Goal: Transaction & Acquisition: Purchase product/service

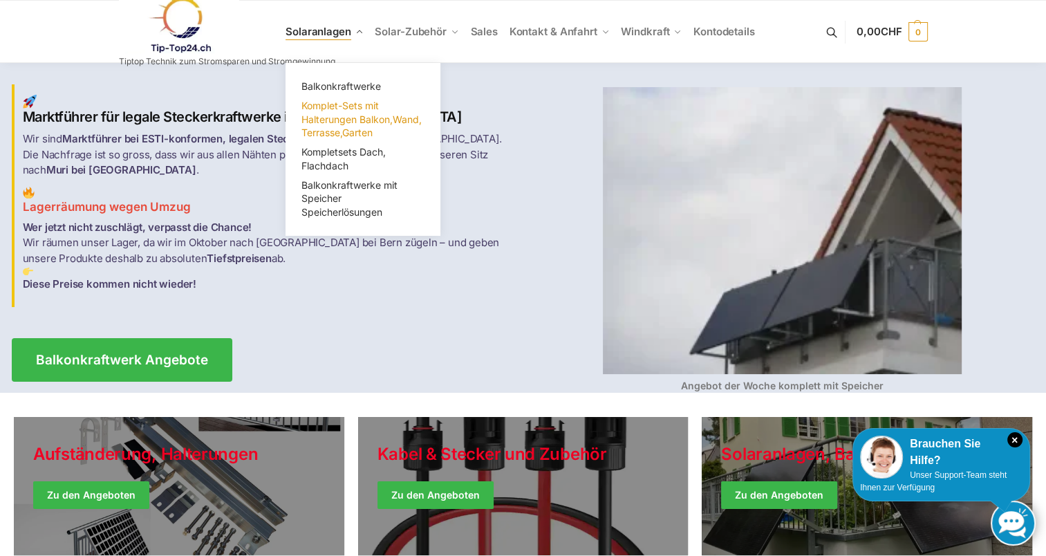
click at [338, 114] on span "Komplet-Sets mit Halterungen Balkon,Wand, Terrasse,Garten" at bounding box center [361, 119] width 120 height 39
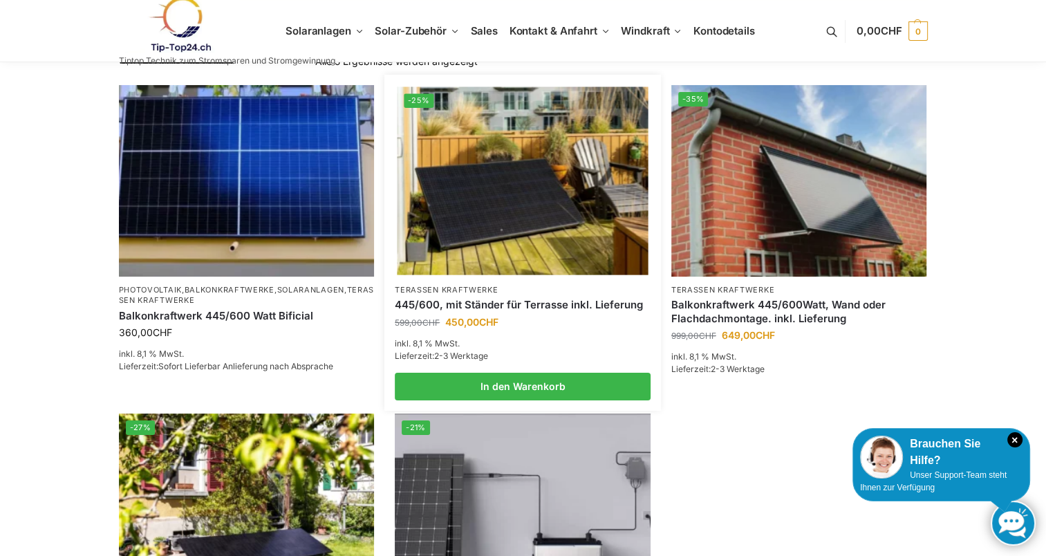
scroll to position [202, 0]
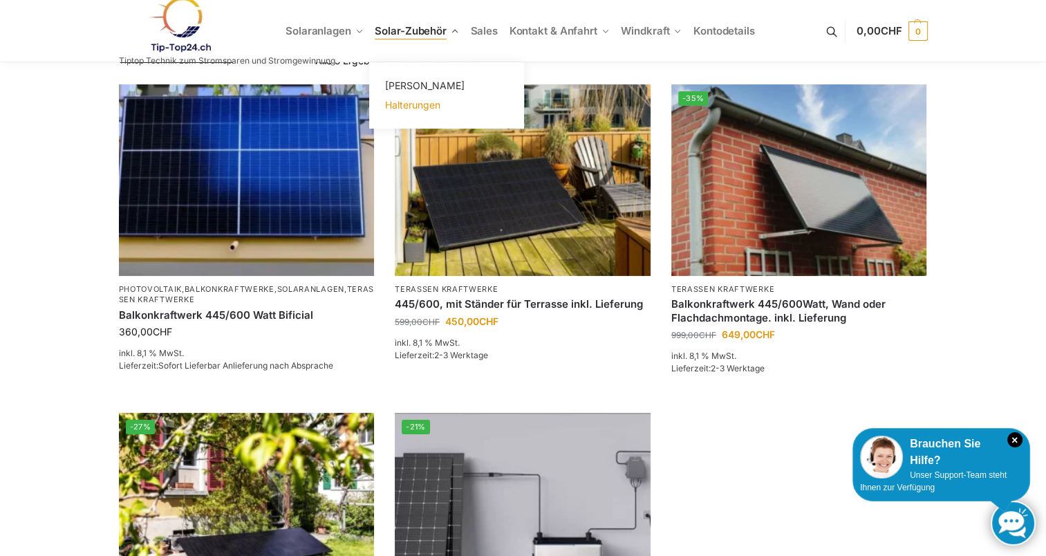
click at [413, 109] on span "Halterungen" at bounding box center [412, 105] width 55 height 12
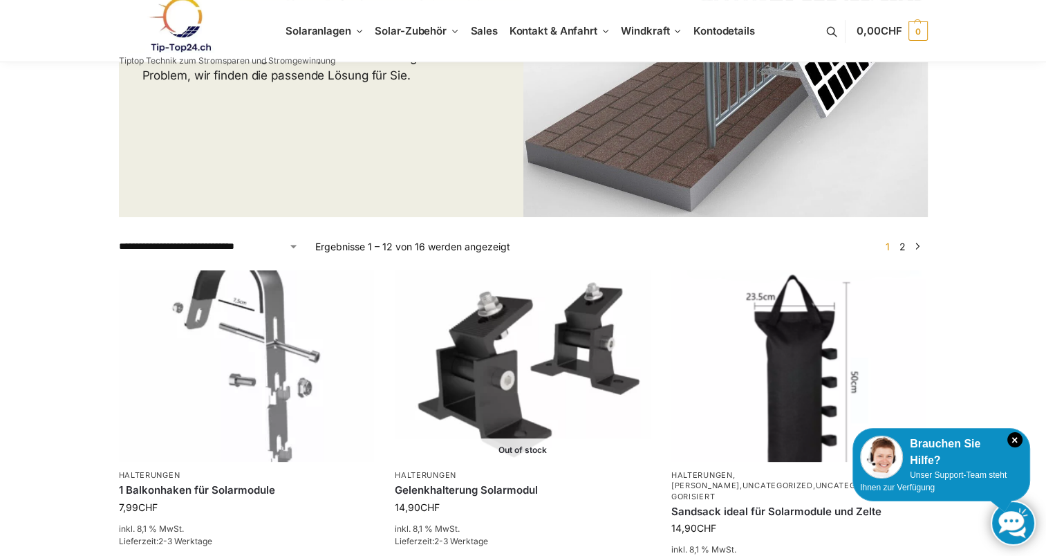
scroll to position [287, 0]
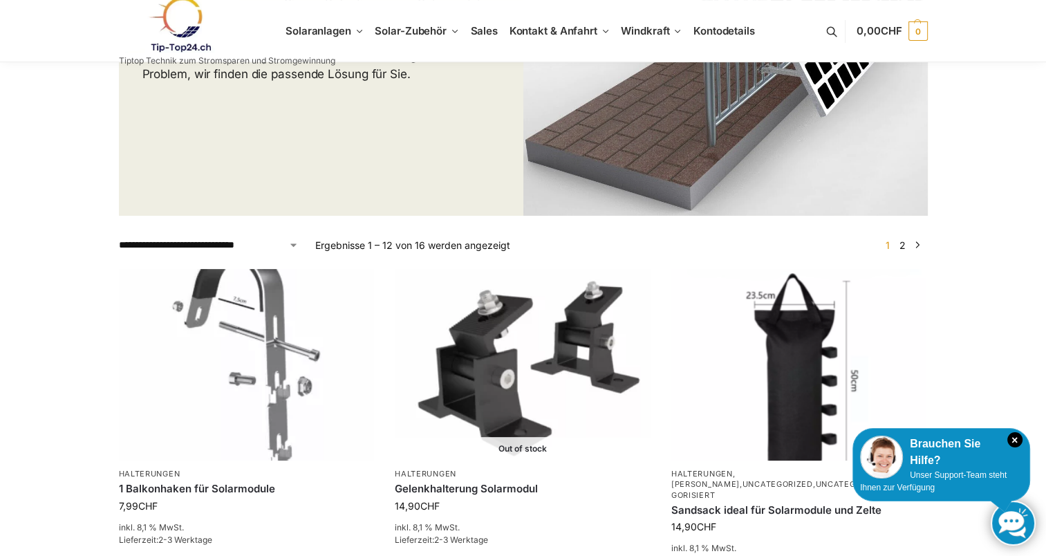
click at [292, 248] on select "**********" at bounding box center [209, 245] width 180 height 15
select select "**********"
click at [119, 238] on select "**********" at bounding box center [209, 245] width 180 height 15
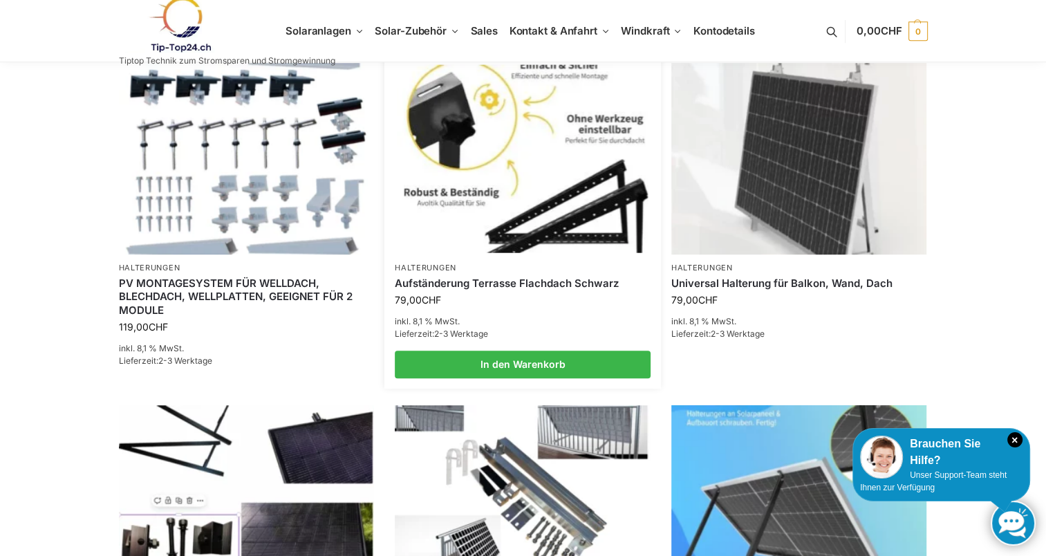
scroll to position [822, 0]
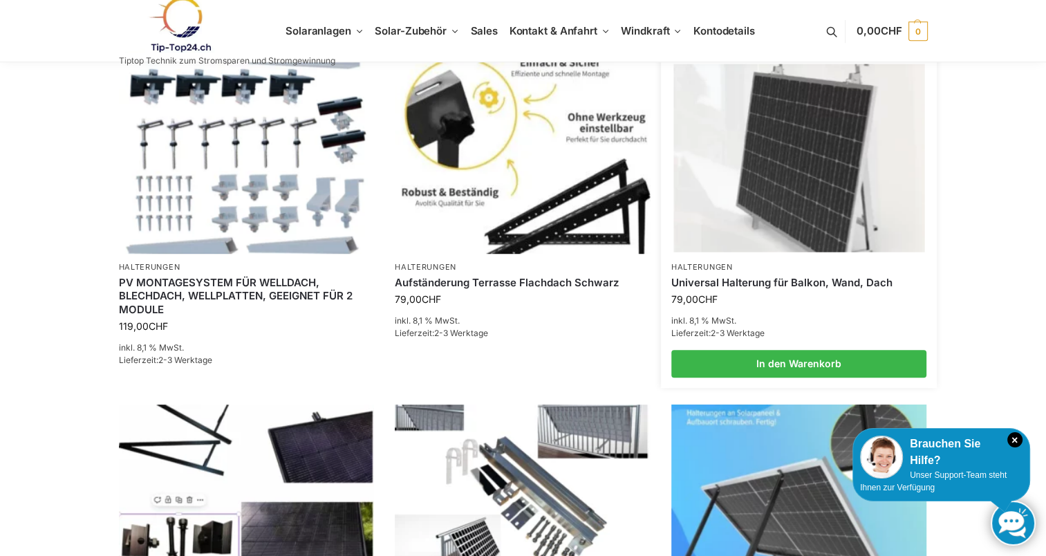
click at [748, 283] on link "Universal Halterung für Balkon, Wand, Dach" at bounding box center [799, 283] width 256 height 14
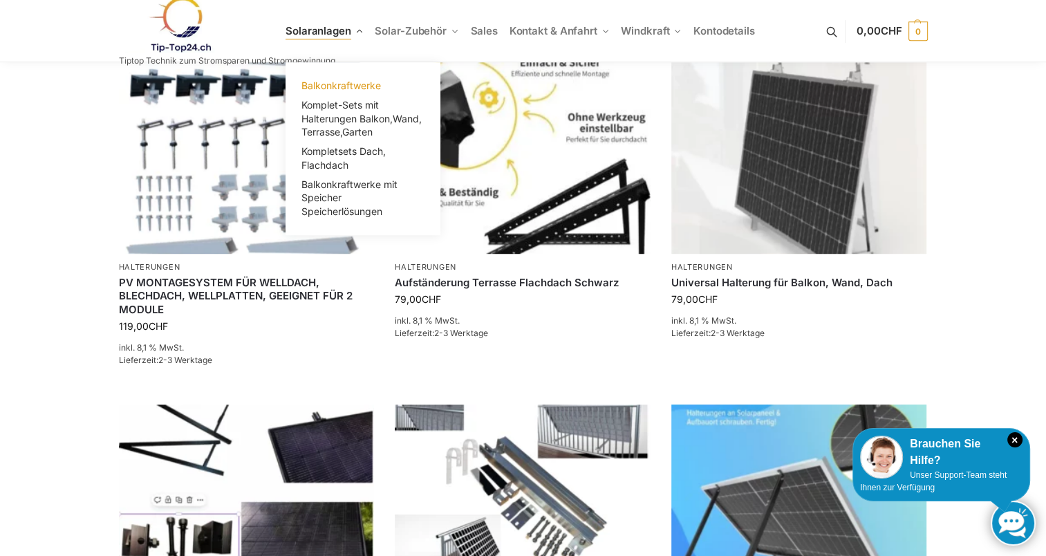
click at [347, 83] on span "Balkonkraftwerke" at bounding box center [340, 85] width 79 height 12
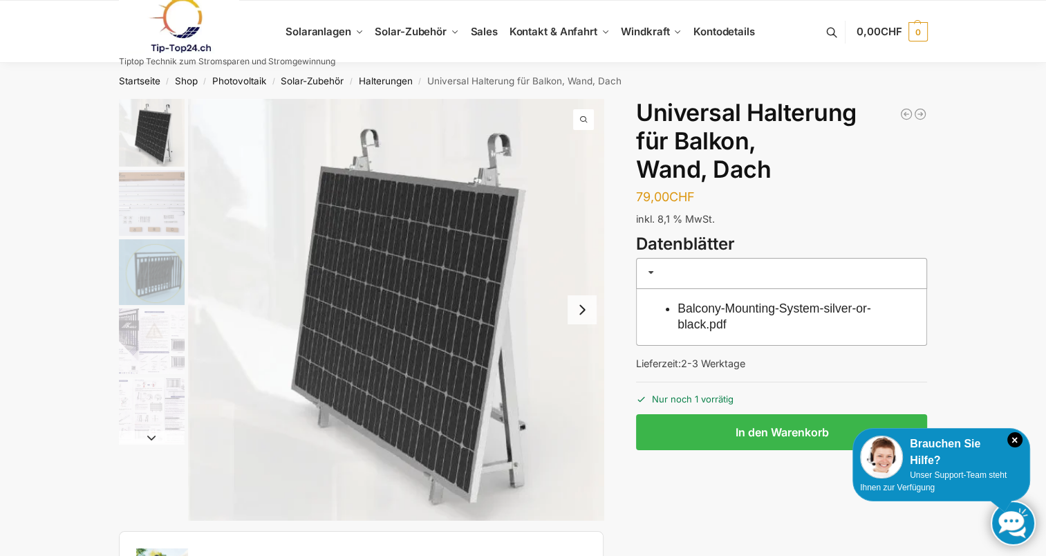
click at [151, 401] on img "5 / 5" at bounding box center [152, 410] width 66 height 66
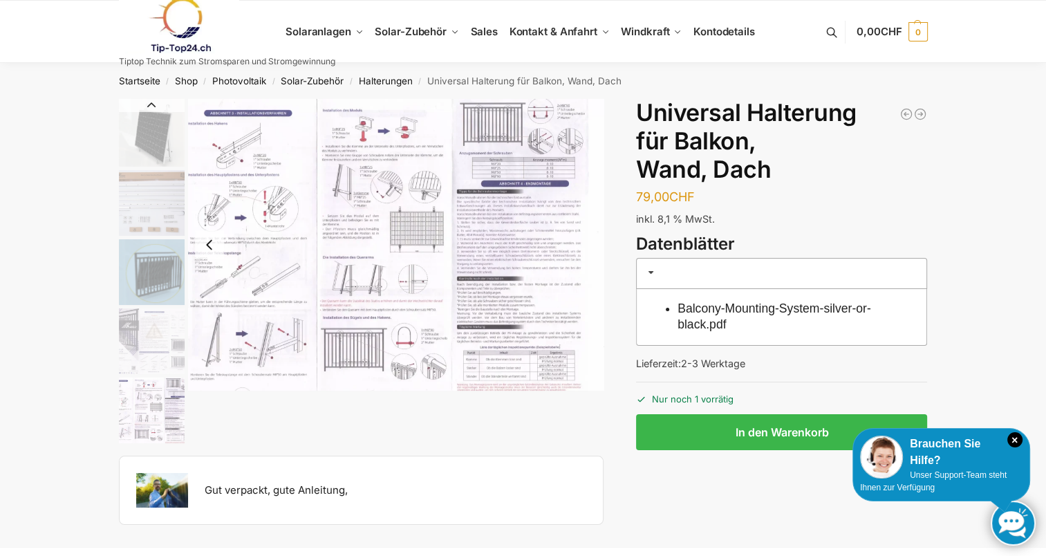
click at [166, 140] on img "1 / 5" at bounding box center [152, 133] width 66 height 68
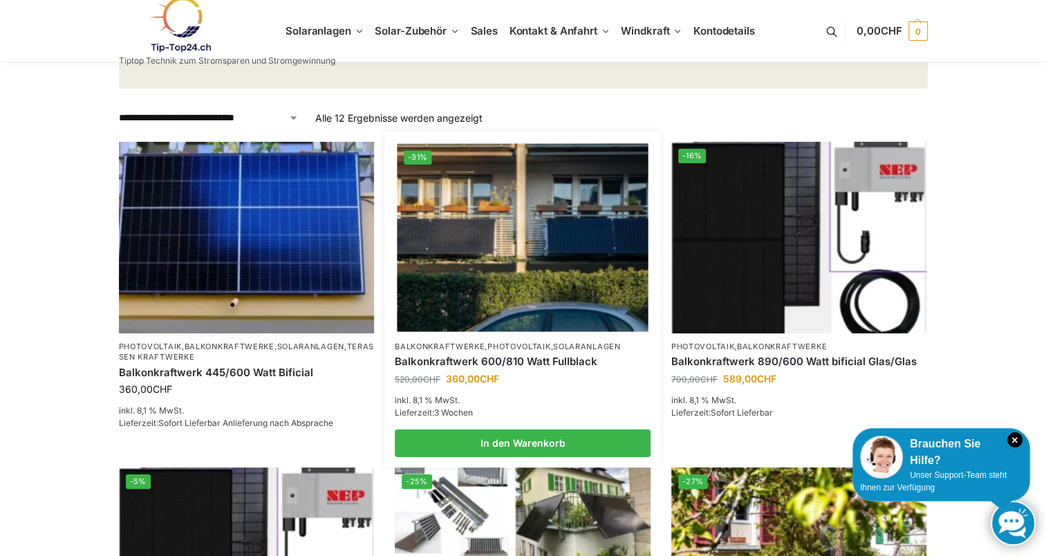
scroll to position [176, 0]
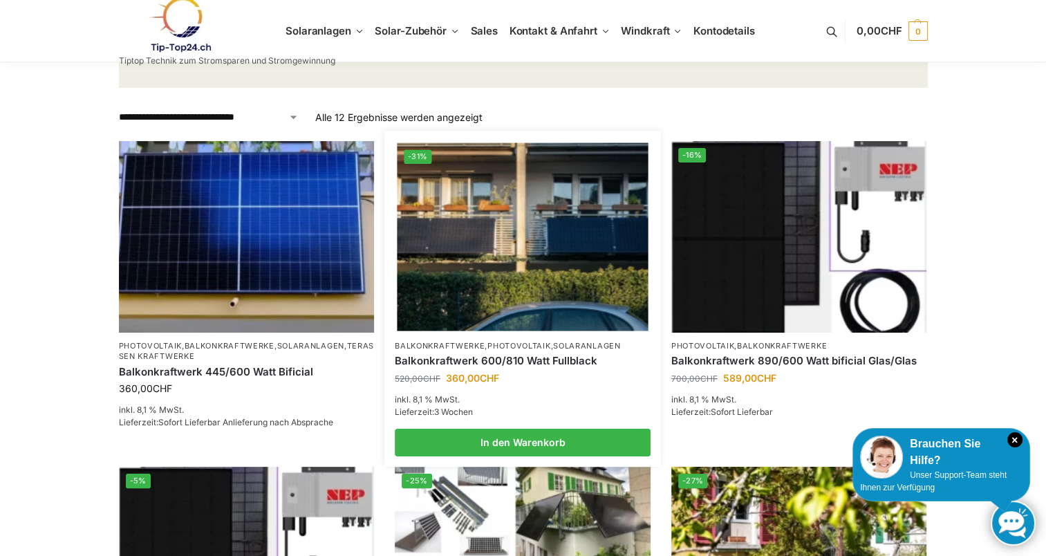
click at [507, 267] on img at bounding box center [522, 236] width 251 height 188
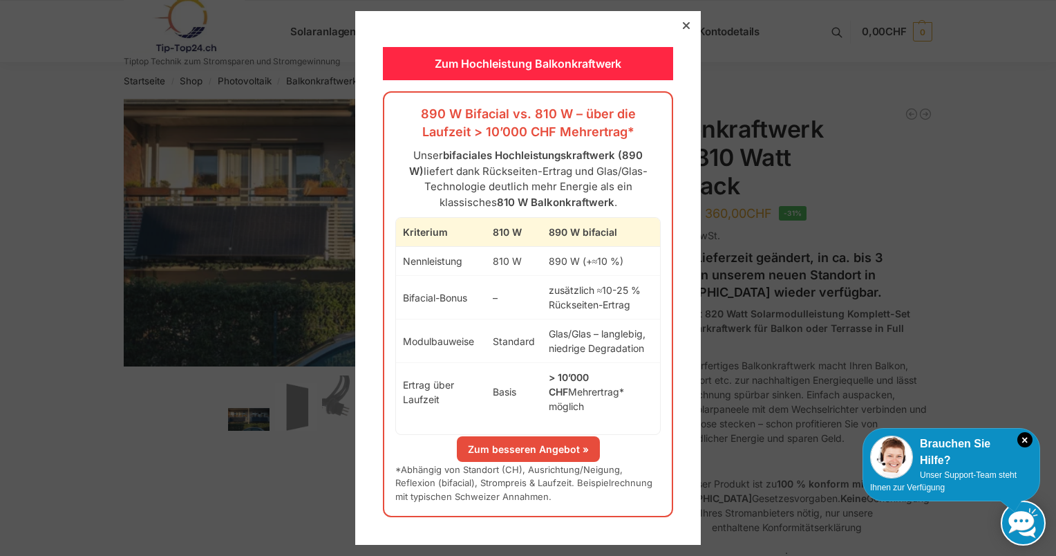
click at [683, 29] on icon at bounding box center [686, 25] width 7 height 7
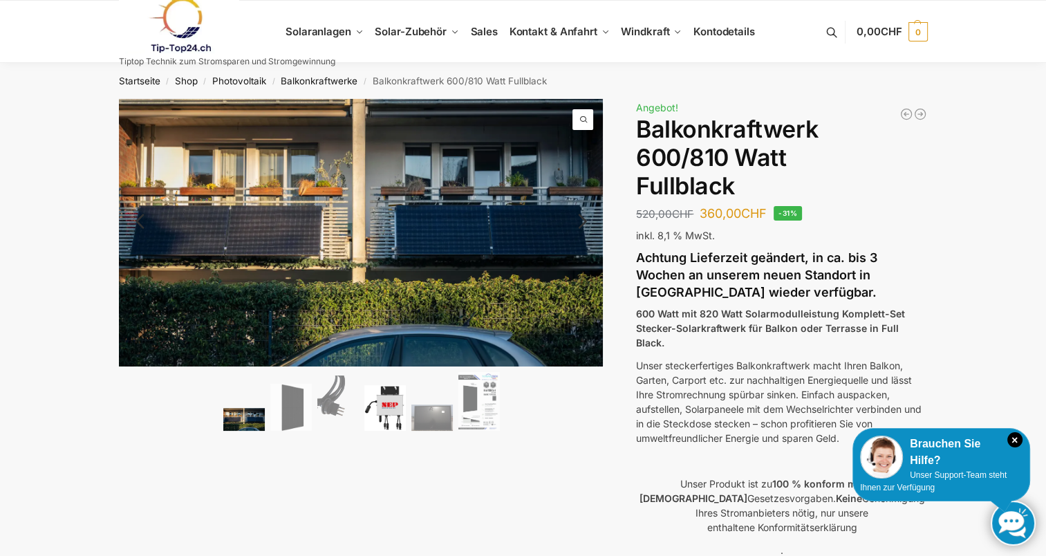
click at [390, 402] on img at bounding box center [384, 408] width 41 height 46
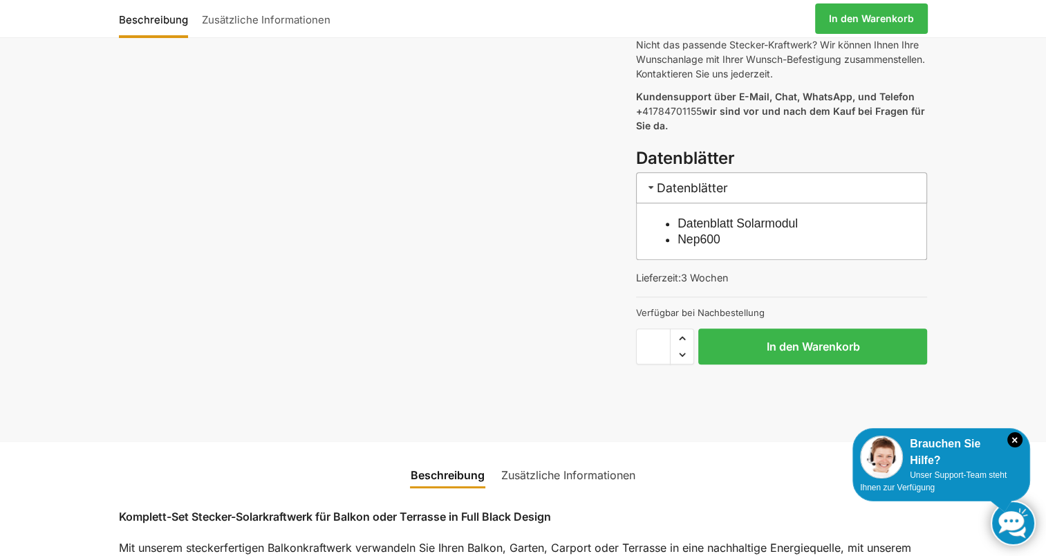
scroll to position [697, 0]
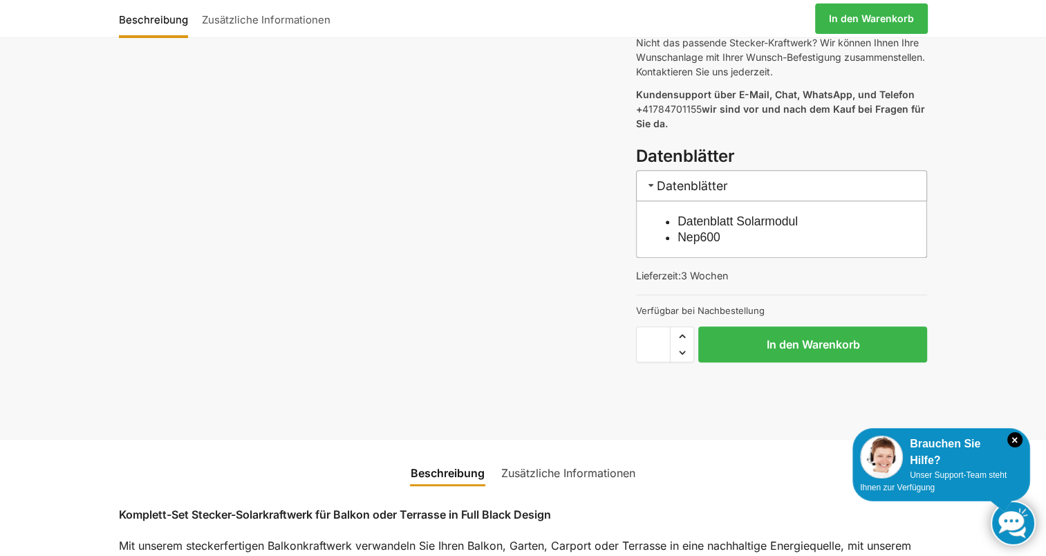
click at [706, 230] on link "Nep600" at bounding box center [698, 237] width 43 height 14
